Goal: Book appointment/travel/reservation

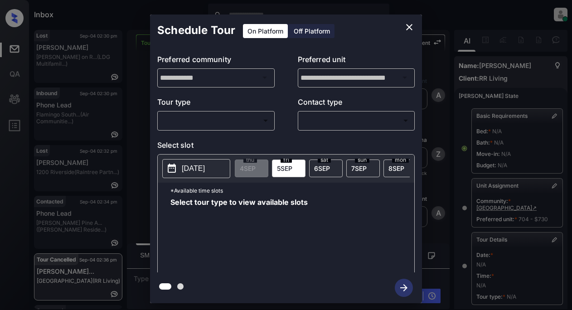
scroll to position [136, 0]
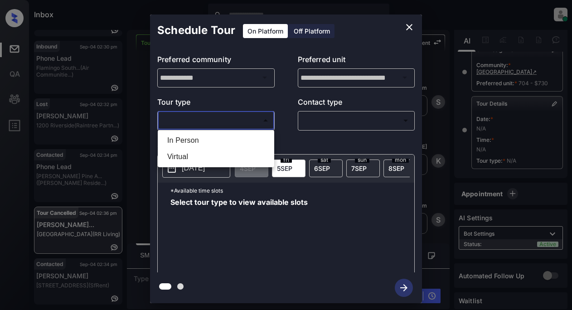
drag, startPoint x: 223, startPoint y: 124, endPoint x: 219, endPoint y: 120, distance: 5.8
click at [223, 123] on body "Inbox Lyzzelle M. Ceralde Online Set yourself offline Set yourself on break Pro…" at bounding box center [286, 155] width 572 height 310
click at [187, 141] on li "In Person" at bounding box center [216, 140] width 112 height 16
type input "********"
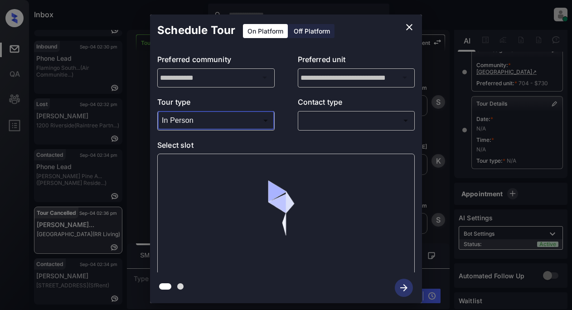
click at [335, 121] on body "Inbox Lyzzelle M. Ceralde Online Set yourself offline Set yourself on break Pro…" at bounding box center [286, 155] width 572 height 310
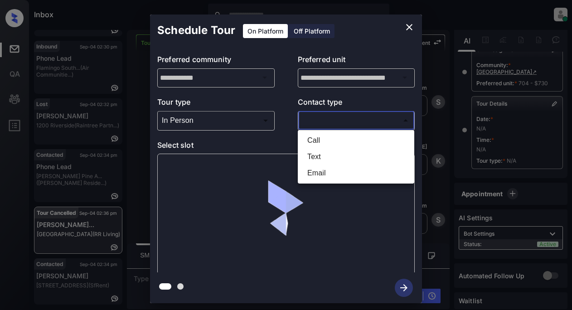
click at [308, 156] on li "Text" at bounding box center [356, 157] width 112 height 16
type input "****"
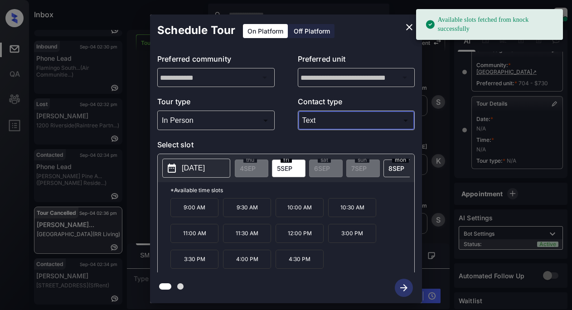
click at [193, 168] on p "2025-09-05" at bounding box center [193, 168] width 23 height 11
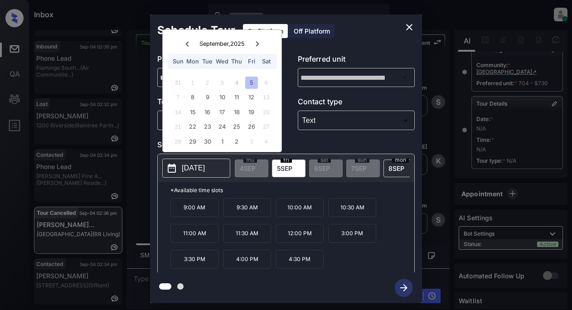
click at [256, 79] on div "5" at bounding box center [251, 83] width 12 height 12
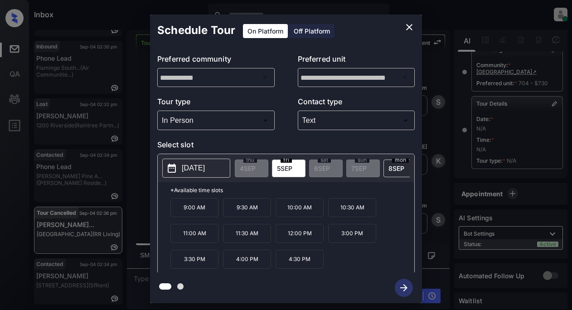
click at [247, 237] on p "11:30 AM" at bounding box center [247, 233] width 48 height 19
click at [413, 291] on button "button" at bounding box center [403, 288] width 29 height 24
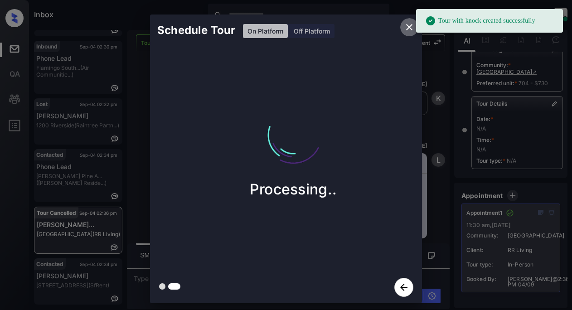
scroll to position [7817, 0]
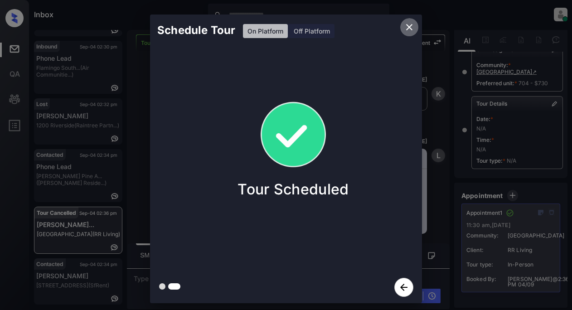
click at [409, 27] on icon "close" at bounding box center [409, 27] width 6 height 6
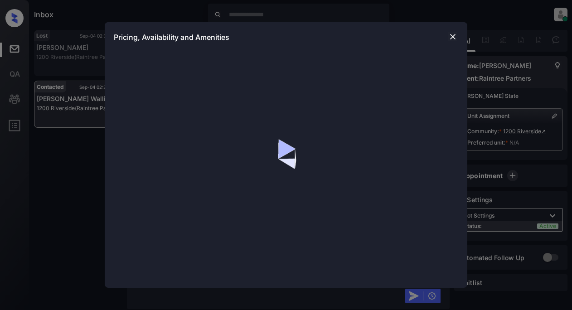
scroll to position [468, 0]
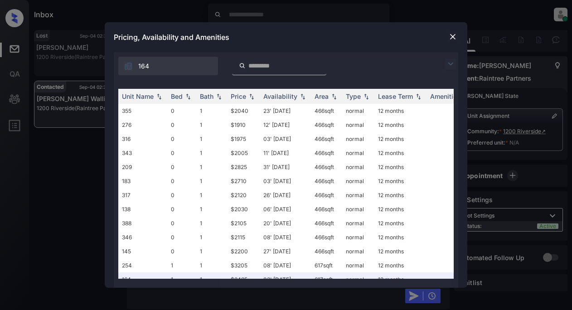
click at [452, 64] on img at bounding box center [450, 63] width 11 height 11
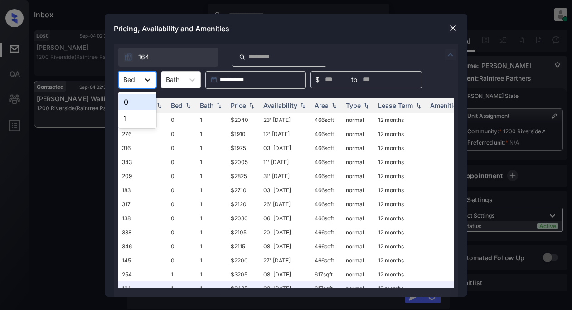
click at [145, 80] on icon at bounding box center [147, 79] width 9 height 9
click at [136, 117] on div "1" at bounding box center [137, 118] width 38 height 16
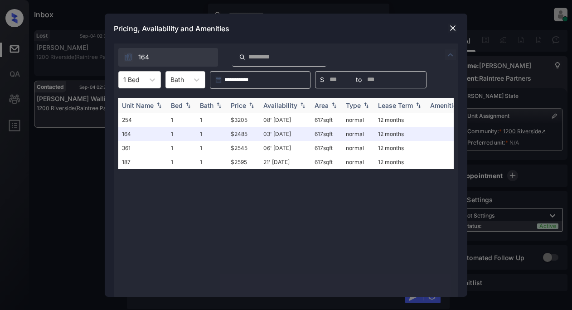
click at [240, 107] on div "Price" at bounding box center [238, 106] width 15 height 8
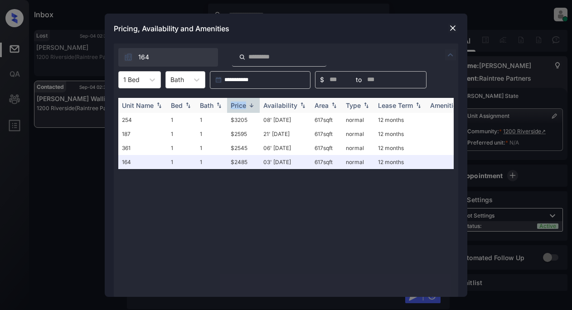
click at [240, 107] on div "Price" at bounding box center [238, 106] width 15 height 8
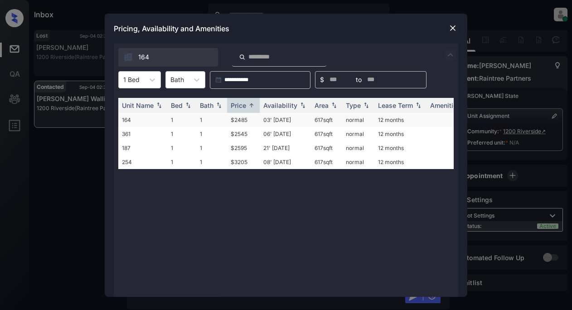
click at [237, 120] on td "$2485" at bounding box center [243, 120] width 33 height 14
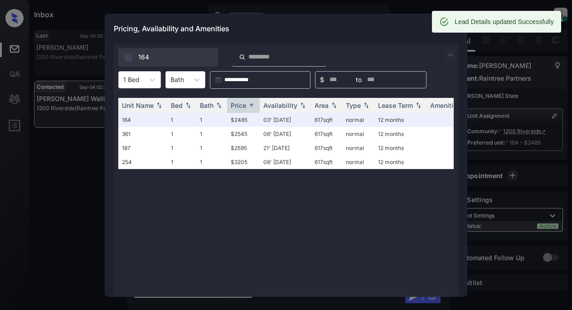
click at [363, 29] on div "Pricing, Availability and Amenities" at bounding box center [286, 29] width 363 height 30
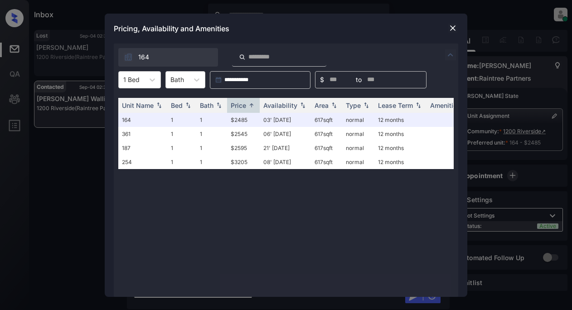
click at [450, 31] on img at bounding box center [452, 28] width 9 height 9
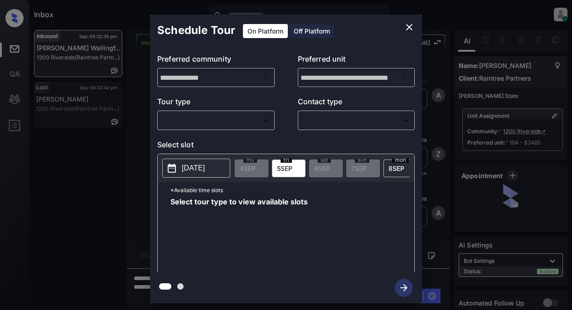
scroll to position [481, 0]
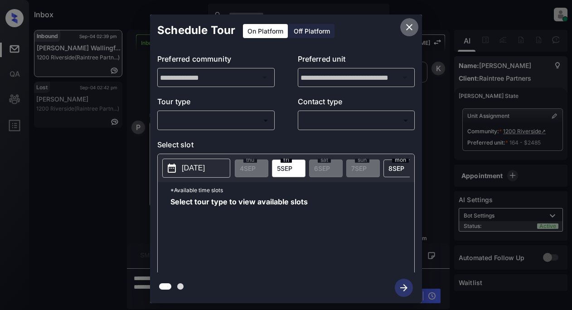
click at [409, 28] on icon "close" at bounding box center [409, 27] width 6 height 6
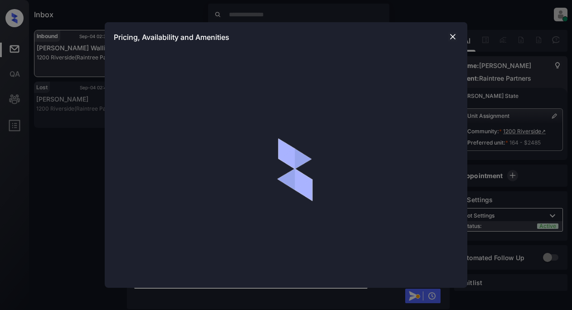
scroll to position [481, 0]
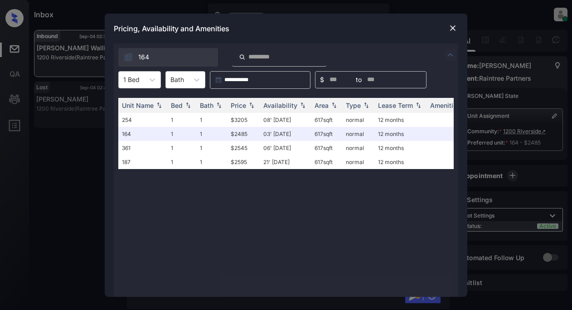
click at [453, 27] on img at bounding box center [452, 28] width 9 height 9
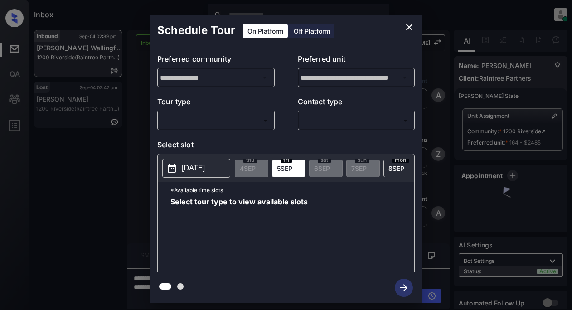
scroll to position [481, 0]
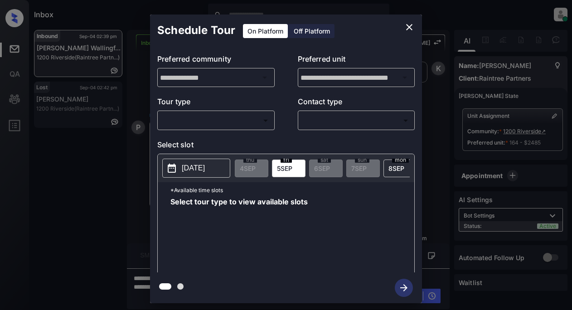
click at [206, 117] on body "Inbox Lyzzelle M. Ceralde Online Set yourself offline Set yourself on break Pro…" at bounding box center [286, 155] width 572 height 310
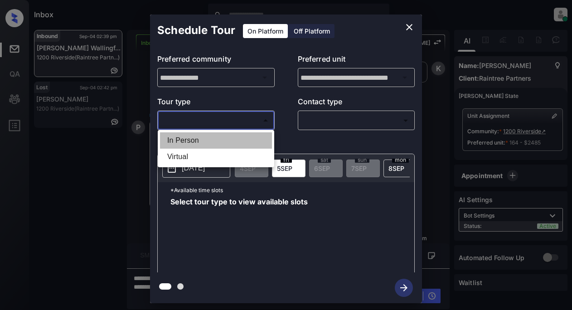
click at [193, 138] on li "In Person" at bounding box center [216, 140] width 112 height 16
type input "********"
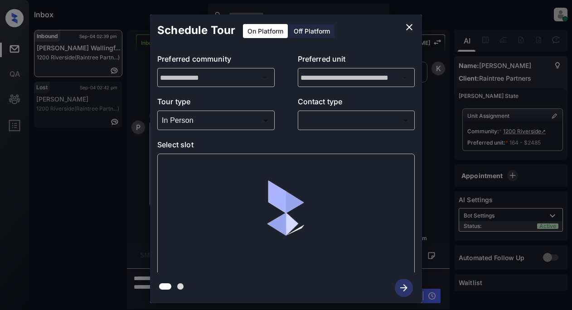
click at [317, 112] on div "​ ​" at bounding box center [356, 120] width 117 height 19
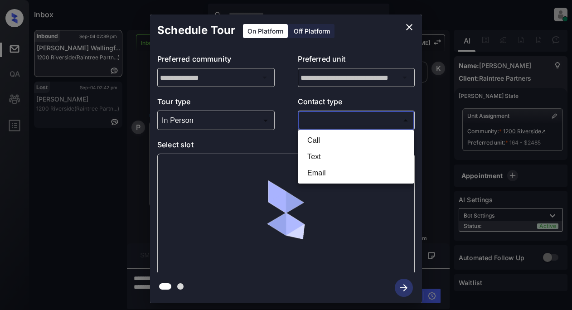
click at [318, 118] on body "Inbox Lyzzelle M. Ceralde Online Set yourself offline Set yourself on break Pro…" at bounding box center [286, 155] width 572 height 310
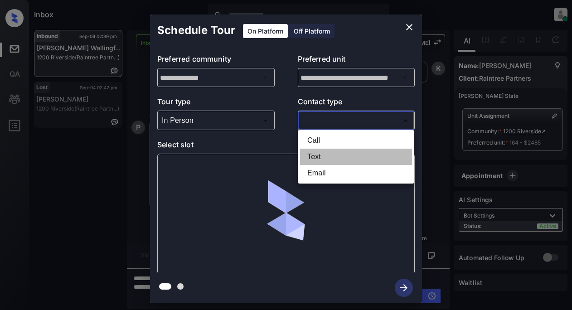
click at [323, 154] on li "Text" at bounding box center [356, 157] width 112 height 16
type input "****"
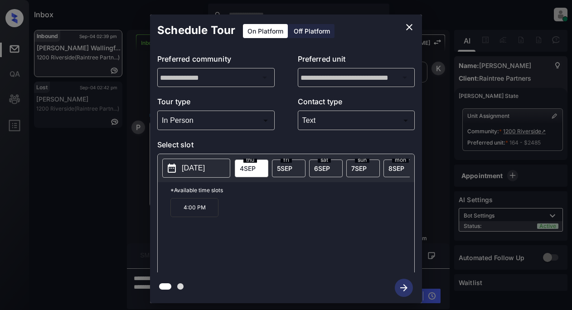
click at [290, 169] on span "5 SEP" at bounding box center [284, 168] width 15 height 8
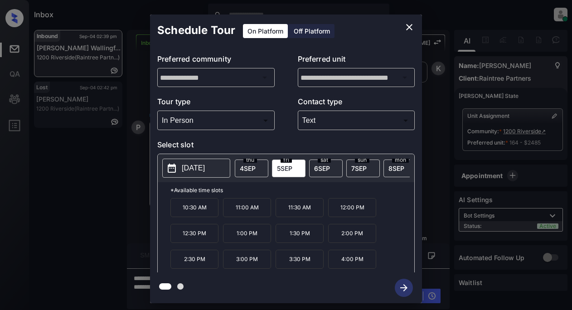
click at [198, 169] on p "2025-09-05" at bounding box center [193, 168] width 23 height 11
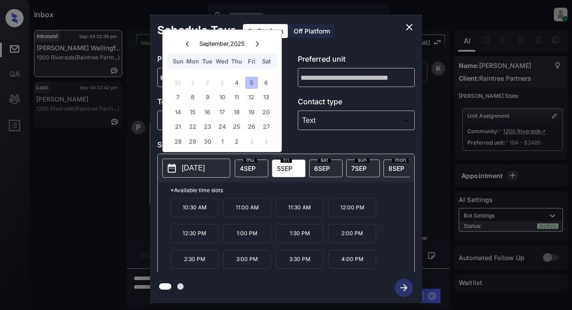
click at [252, 81] on div "5" at bounding box center [251, 83] width 12 height 12
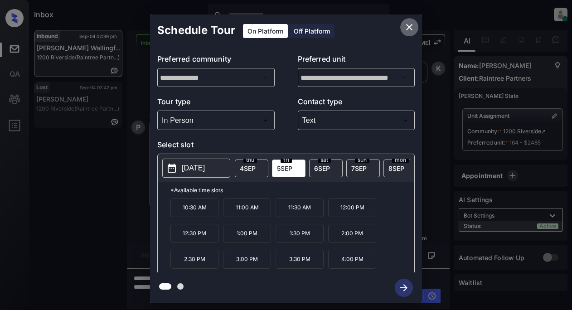
click at [407, 28] on icon "close" at bounding box center [409, 27] width 11 height 11
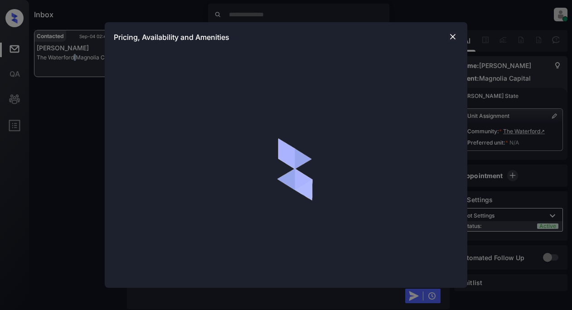
scroll to position [609, 0]
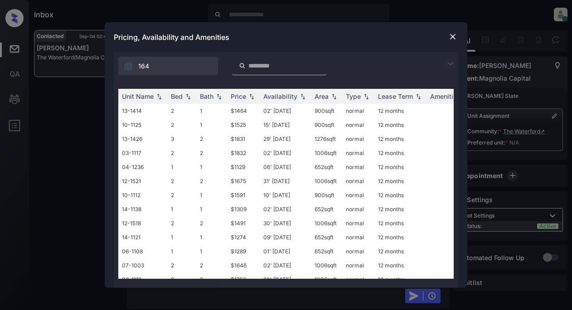
click at [445, 64] on div "164" at bounding box center [286, 63] width 344 height 23
click at [450, 61] on img at bounding box center [450, 63] width 11 height 11
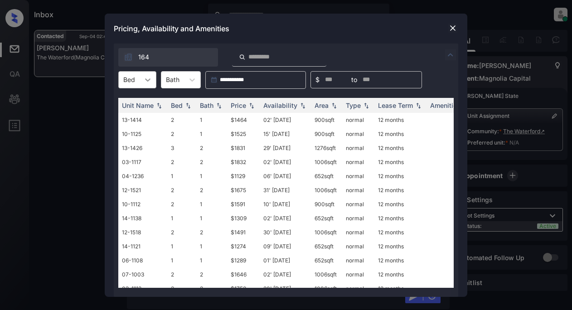
click at [151, 82] on icon at bounding box center [147, 79] width 9 height 9
click at [130, 103] on div "1" at bounding box center [137, 102] width 38 height 16
click at [236, 103] on div "Price" at bounding box center [238, 106] width 15 height 8
click at [240, 121] on td "$1102" at bounding box center [243, 120] width 33 height 14
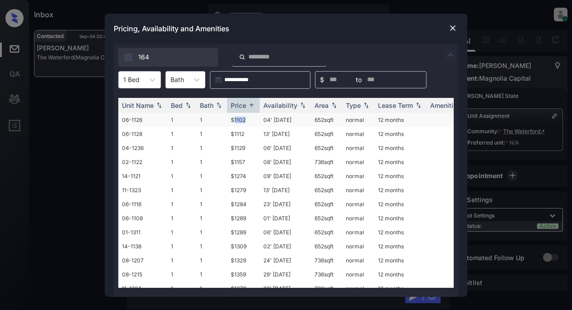
click at [240, 121] on td "$1102" at bounding box center [243, 120] width 33 height 14
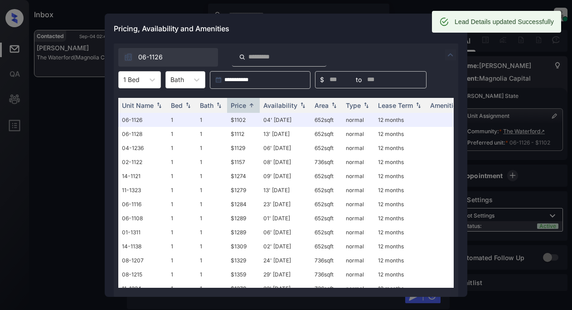
click at [404, 27] on div "Pricing, Availability and Amenities" at bounding box center [286, 29] width 363 height 30
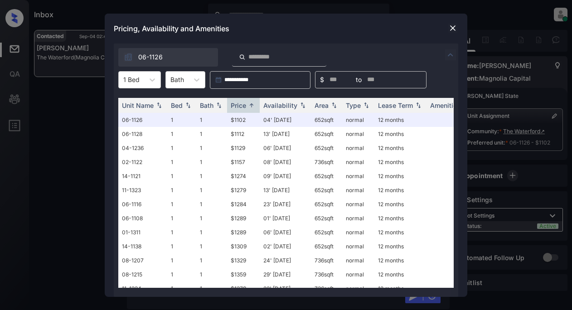
click at [454, 25] on img at bounding box center [452, 28] width 9 height 9
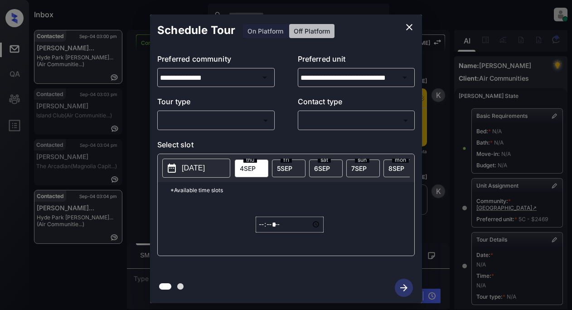
scroll to position [167, 0]
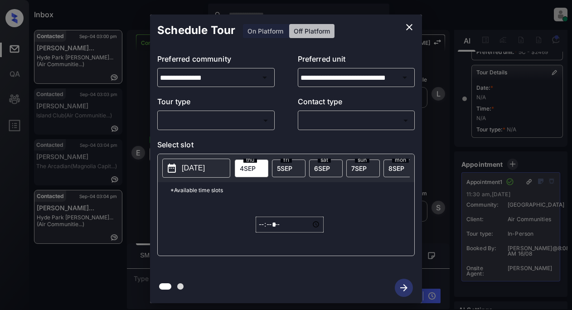
click at [171, 124] on body "Inbox Lyzzelle [PERSON_NAME] Online Set yourself offline Set yourself on break …" at bounding box center [286, 155] width 572 height 310
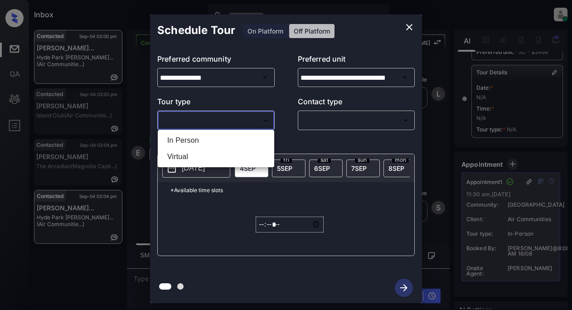
click at [187, 140] on li "In Person" at bounding box center [216, 140] width 112 height 16
type input "********"
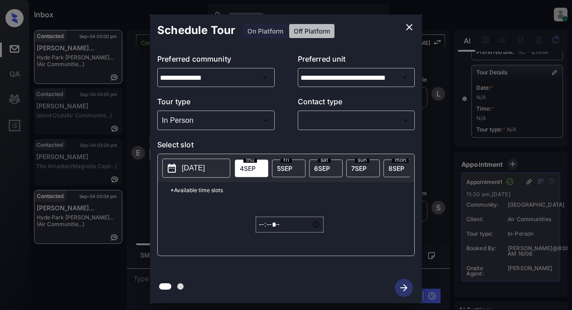
click at [325, 128] on div "​ ​" at bounding box center [356, 120] width 117 height 19
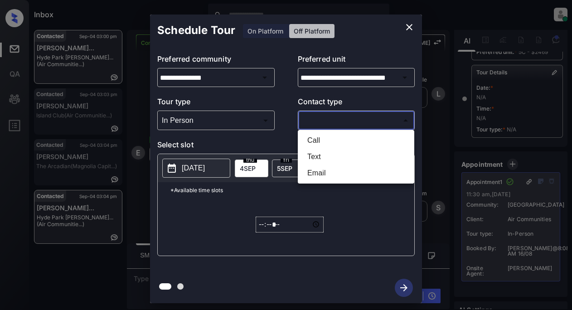
click at [345, 118] on body "Inbox Lyzzelle M. Ceralde Online Set yourself offline Set yourself on break Pro…" at bounding box center [286, 155] width 572 height 310
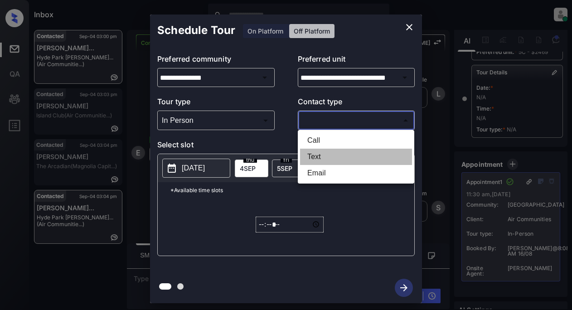
click at [312, 155] on li "Text" at bounding box center [356, 157] width 112 height 16
type input "****"
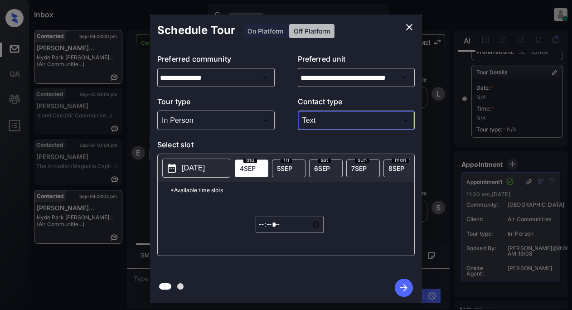
click at [205, 173] on p "[DATE]" at bounding box center [193, 168] width 23 height 11
click at [412, 23] on icon "close" at bounding box center [409, 27] width 11 height 11
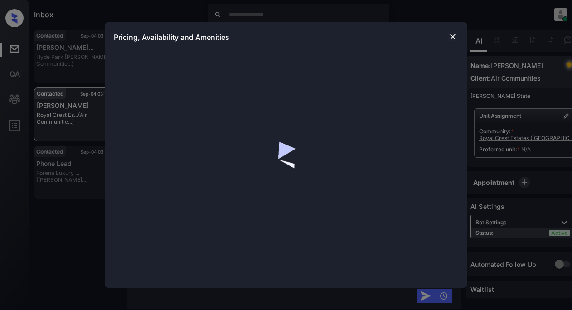
scroll to position [785, 0]
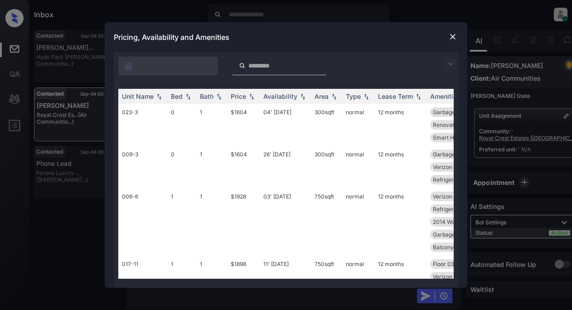
click at [443, 63] on div at bounding box center [286, 63] width 344 height 23
click at [456, 68] on div at bounding box center [452, 63] width 11 height 11
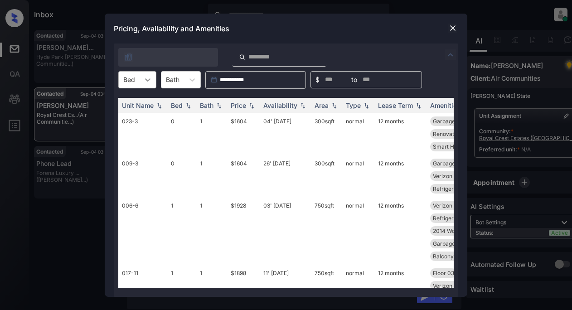
click at [150, 84] on div at bounding box center [148, 80] width 16 height 16
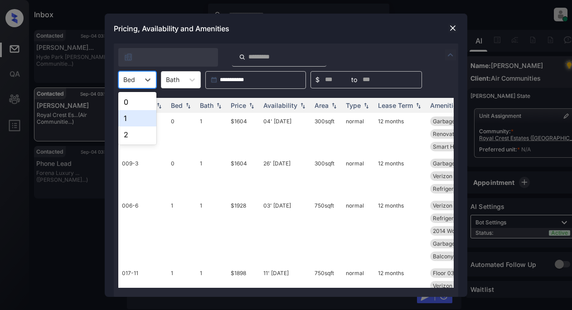
click at [134, 118] on div "1" at bounding box center [137, 118] width 38 height 16
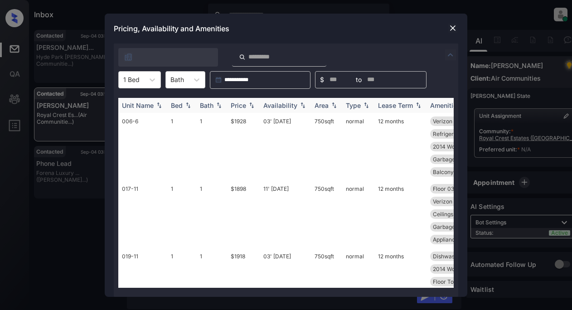
click at [237, 106] on div "Price" at bounding box center [238, 106] width 15 height 8
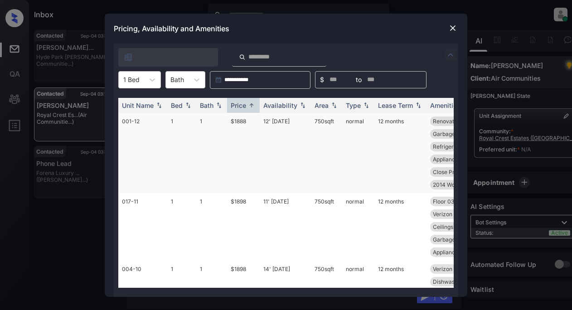
click at [236, 118] on td "$1888" at bounding box center [243, 153] width 33 height 80
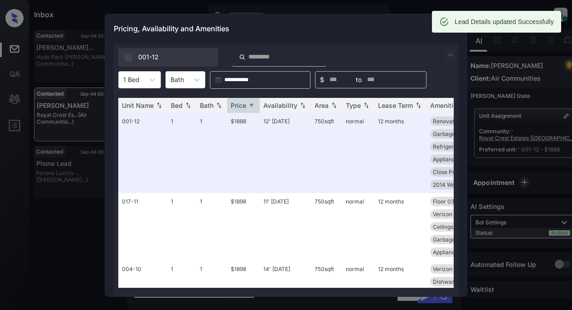
click at [360, 29] on div "Pricing, Availability and Amenities" at bounding box center [286, 29] width 363 height 30
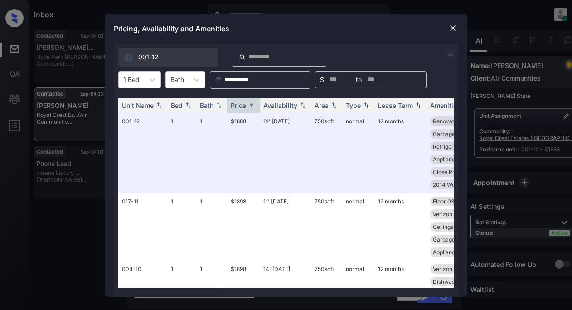
click at [452, 28] on img at bounding box center [452, 28] width 9 height 9
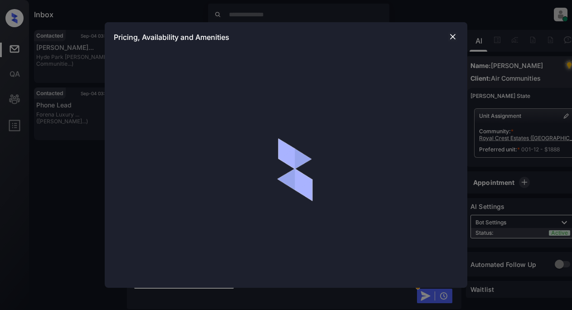
scroll to position [2342, 0]
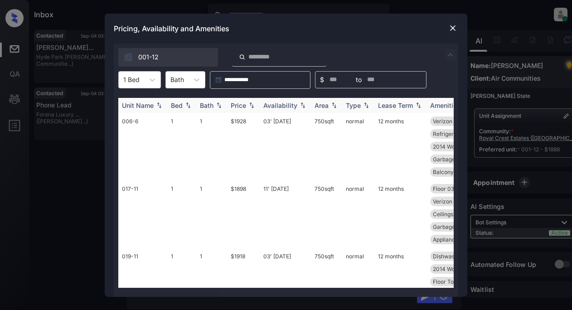
click at [245, 107] on div "Price" at bounding box center [238, 106] width 15 height 8
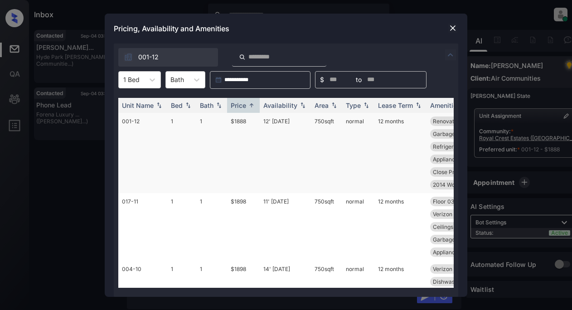
click at [238, 121] on td "$1888" at bounding box center [243, 153] width 33 height 80
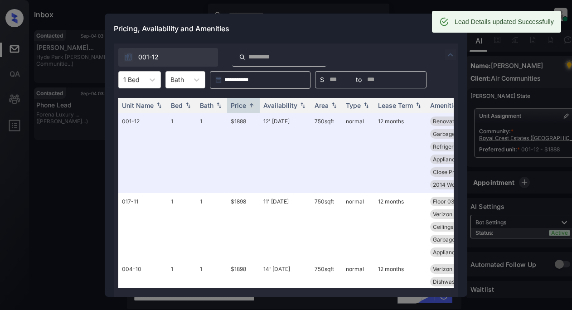
click at [398, 22] on div "Pricing, Availability and Amenities" at bounding box center [286, 29] width 363 height 30
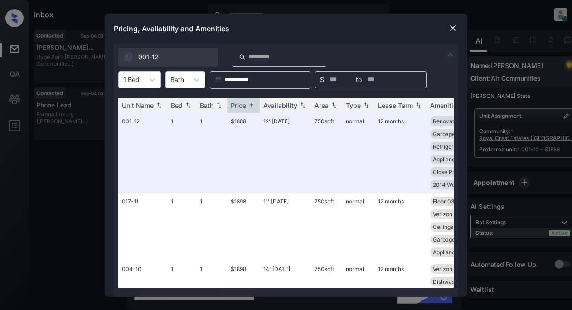
click at [452, 30] on img at bounding box center [452, 28] width 9 height 9
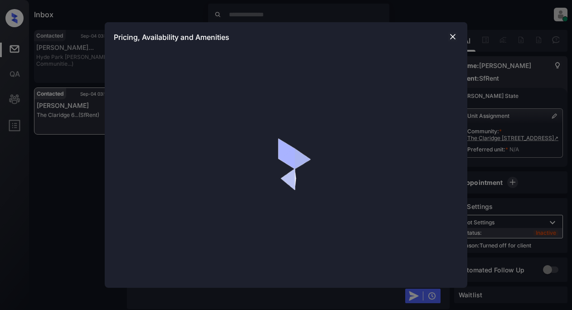
scroll to position [459, 0]
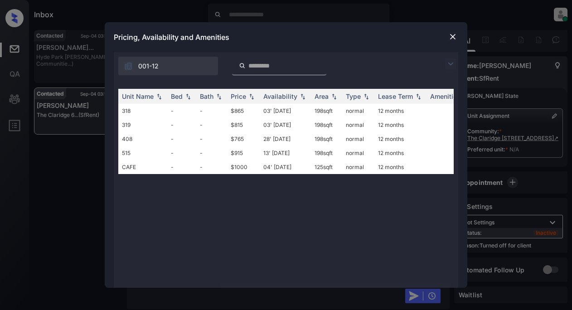
click at [453, 65] on img at bounding box center [450, 63] width 11 height 11
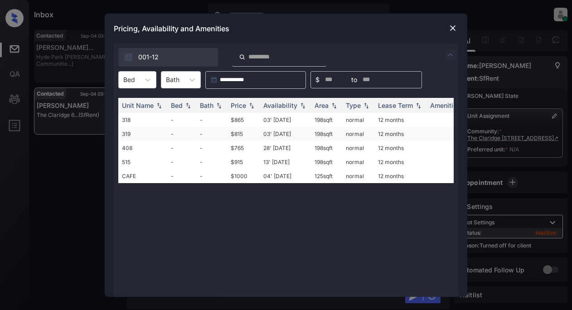
click at [241, 135] on td "$815" at bounding box center [243, 134] width 33 height 14
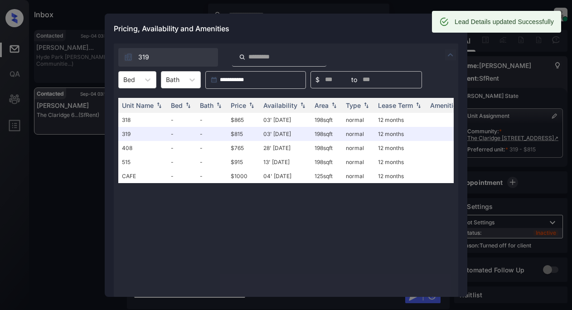
click at [378, 25] on div "Pricing, Availability and Amenities" at bounding box center [286, 29] width 363 height 30
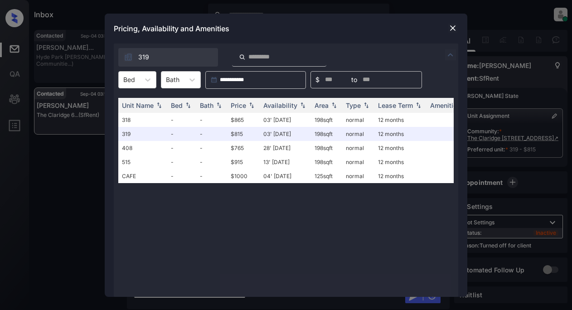
click at [452, 24] on img at bounding box center [452, 28] width 9 height 9
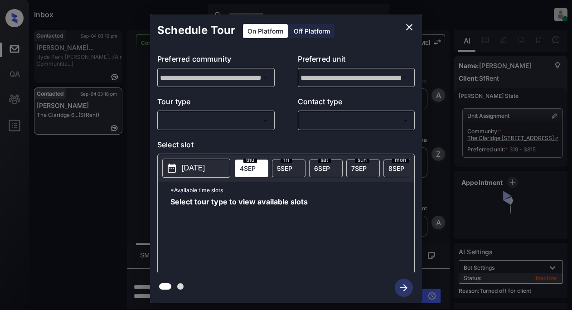
scroll to position [654, 0]
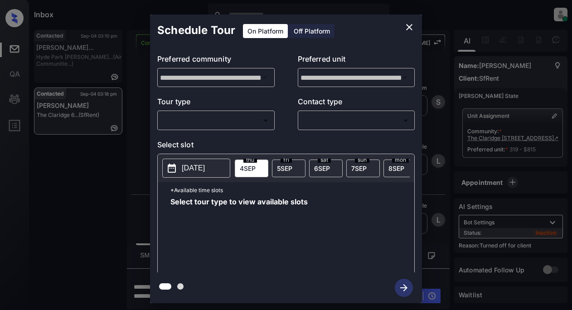
click at [322, 30] on div "Off Platform" at bounding box center [311, 31] width 45 height 14
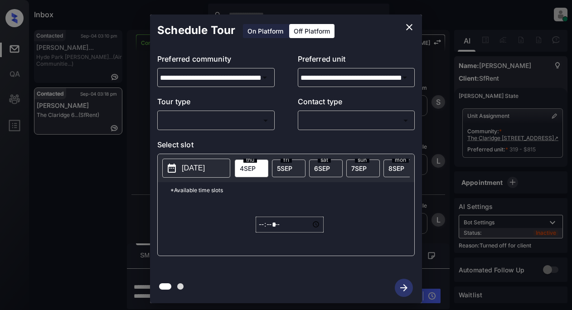
click at [174, 127] on body "Inbox Lyzzelle [PERSON_NAME] Online Set yourself offline Set yourself on break …" at bounding box center [286, 155] width 572 height 310
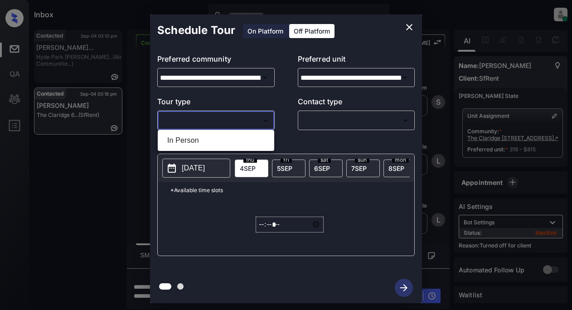
drag, startPoint x: 184, startPoint y: 141, endPoint x: 230, endPoint y: 131, distance: 47.8
click at [186, 141] on li "In Person" at bounding box center [216, 140] width 112 height 16
type input "********"
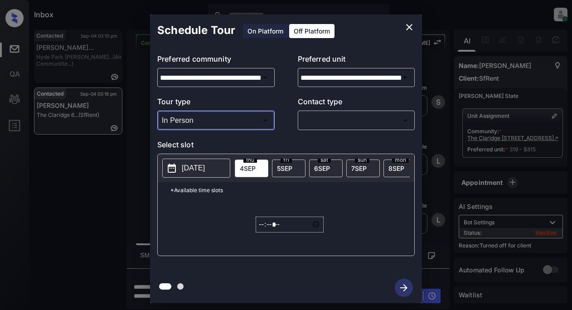
click at [320, 114] on body "Inbox Lyzzelle [PERSON_NAME] Online Set yourself offline Set yourself on break …" at bounding box center [286, 155] width 572 height 310
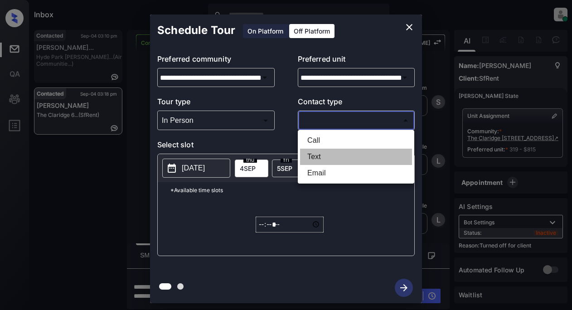
click at [313, 156] on li "Text" at bounding box center [356, 157] width 112 height 16
type input "****"
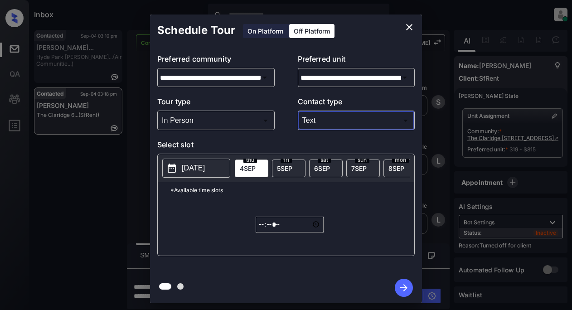
click at [198, 167] on p "[DATE]" at bounding box center [193, 168] width 23 height 11
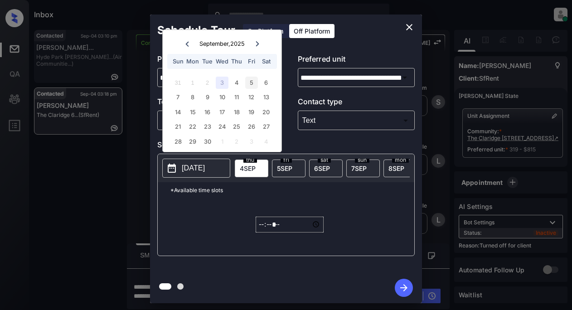
click at [254, 82] on div "5" at bounding box center [251, 83] width 12 height 12
type input "**********"
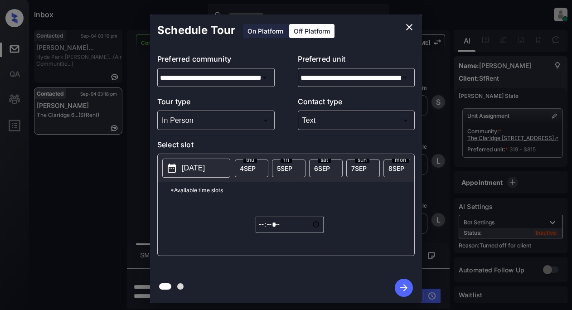
click at [254, 229] on div "*Available time slots ***** ​" at bounding box center [286, 218] width 256 height 73
click at [256, 230] on input "*****" at bounding box center [290, 225] width 68 height 16
type input "*****"
click at [401, 283] on icon "button" at bounding box center [404, 288] width 18 height 18
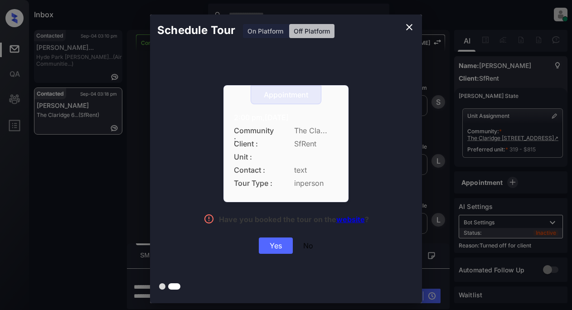
click at [284, 246] on div "Yes" at bounding box center [276, 245] width 34 height 16
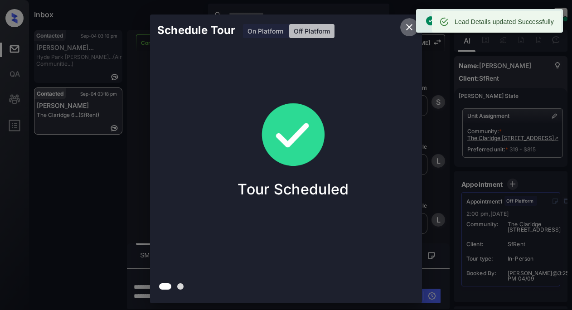
click at [409, 26] on icon "close" at bounding box center [409, 27] width 11 height 11
